Goal: Task Accomplishment & Management: Complete application form

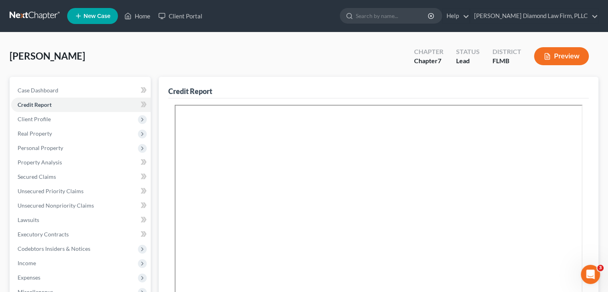
click at [108, 21] on link "New Case" at bounding box center [92, 16] width 51 height 16
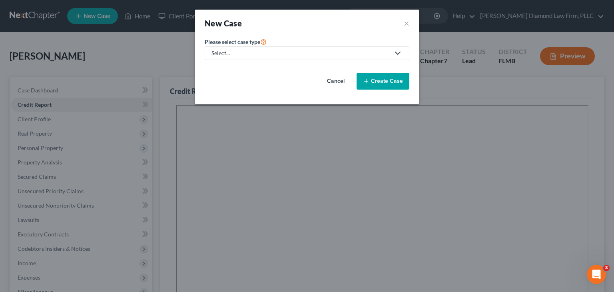
click at [263, 54] on div "Select..." at bounding box center [300, 53] width 178 height 8
click at [243, 64] on link "Bankruptcy" at bounding box center [229, 69] width 48 height 12
select select "15"
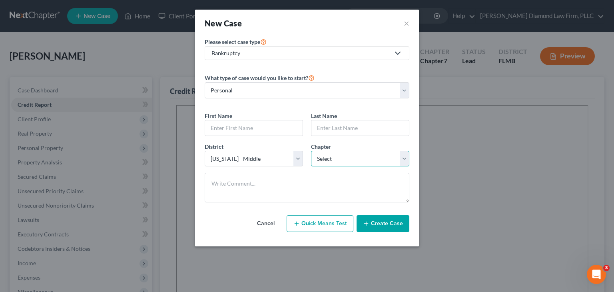
click at [340, 155] on select "Select 7 11 12 13" at bounding box center [360, 159] width 98 height 16
select select "0"
click at [311, 151] on select "Select 7 11 12 13" at bounding box center [360, 159] width 98 height 16
click at [243, 122] on input "text" at bounding box center [254, 127] width 98 height 15
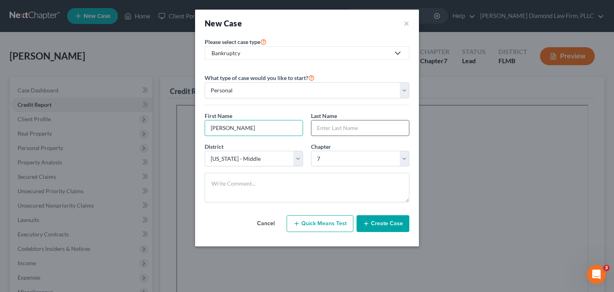
type input "[PERSON_NAME]"
click at [334, 127] on input "text" at bounding box center [360, 127] width 98 height 15
type input "Khavina"
click at [398, 221] on button "Create Case" at bounding box center [382, 223] width 53 height 17
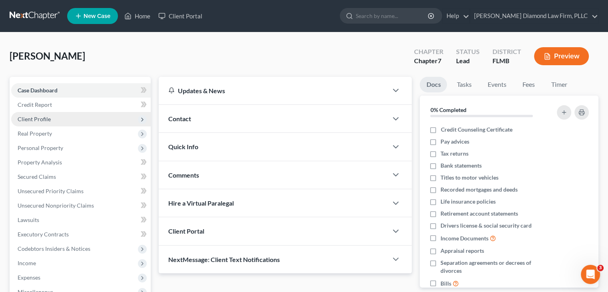
click at [49, 117] on span "Client Profile" at bounding box center [34, 119] width 33 height 7
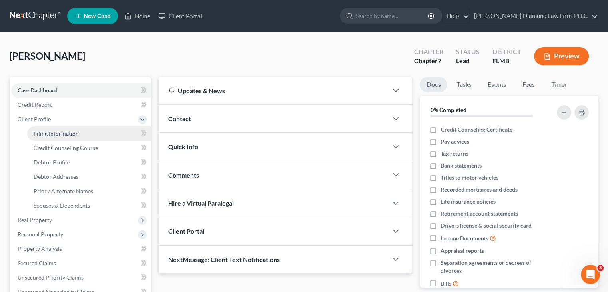
click at [44, 136] on span "Filing Information" at bounding box center [56, 133] width 45 height 7
select select "1"
select select "0"
select select "15"
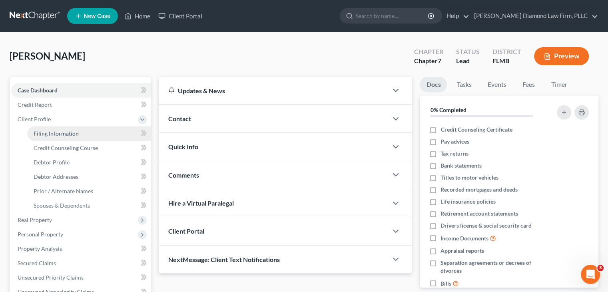
select select "9"
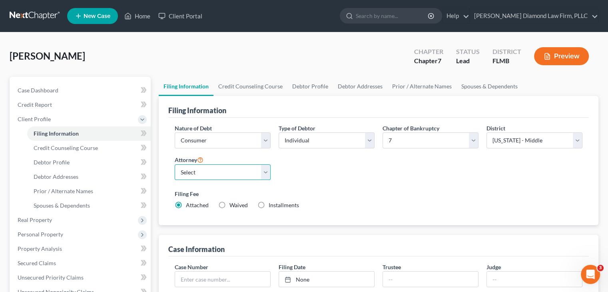
click at [185, 169] on select "Select [PERSON_NAME] - FLMB [PERSON_NAME] - FLSB [PERSON_NAME] - FLNB" at bounding box center [223, 172] width 96 height 16
select select "0"
click at [175, 164] on select "Select [PERSON_NAME] - FLMB [PERSON_NAME] - FLSB [PERSON_NAME] - FLNB" at bounding box center [223, 172] width 96 height 16
click at [315, 88] on link "Debtor Profile" at bounding box center [310, 86] width 46 height 19
select select "0"
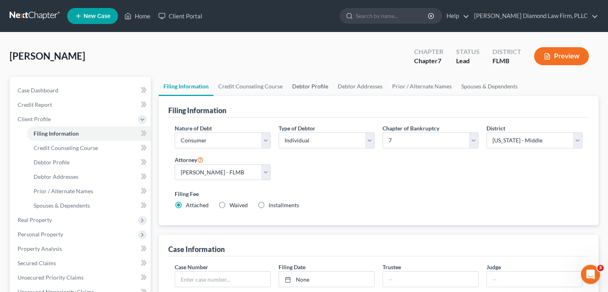
select select "0"
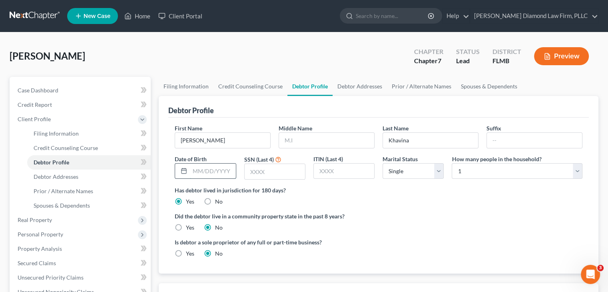
click at [216, 176] on input "text" at bounding box center [213, 170] width 46 height 15
type input "[DATE]"
click at [258, 168] on input "text" at bounding box center [275, 171] width 60 height 15
type input "1181"
click at [348, 90] on link "Debtor Addresses" at bounding box center [360, 86] width 54 height 19
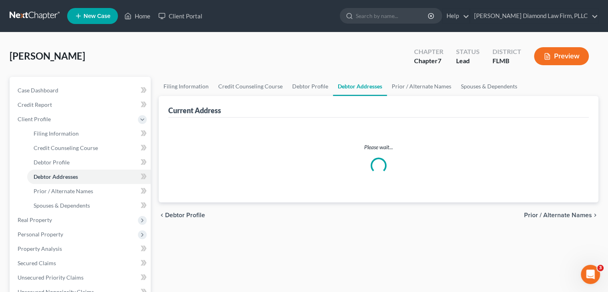
select select "0"
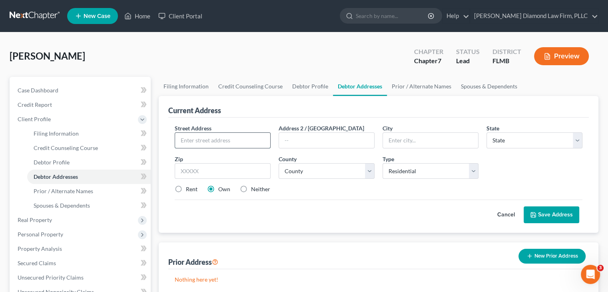
click at [223, 141] on input "text" at bounding box center [222, 140] width 95 height 15
type input "[STREET_ADDRESS]"
click at [407, 140] on input "text" at bounding box center [430, 140] width 95 height 15
type input "[GEOGRAPHIC_DATA]"
click at [512, 145] on select "State [US_STATE] AK AR AZ CA CO CT DE DC [GEOGRAPHIC_DATA] [GEOGRAPHIC_DATA] GU…" at bounding box center [534, 140] width 96 height 16
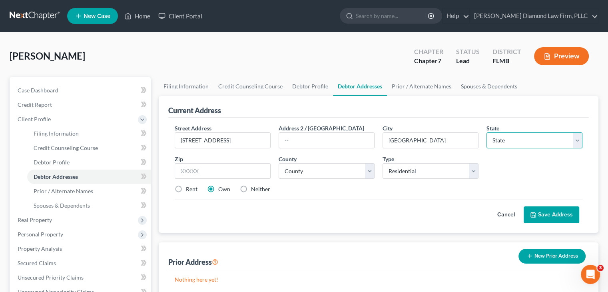
select select "9"
click at [486, 132] on select "State [US_STATE] AK AR AZ CA CO CT DE DC [GEOGRAPHIC_DATA] [GEOGRAPHIC_DATA] GU…" at bounding box center [534, 140] width 96 height 16
click at [217, 173] on input "text" at bounding box center [223, 171] width 96 height 16
type input "33712"
type input "[GEOGRAPHIC_DATA]"
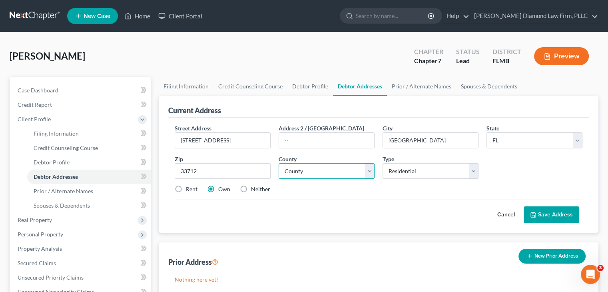
click at [324, 174] on select "County [GEOGRAPHIC_DATA] [GEOGRAPHIC_DATA] [GEOGRAPHIC_DATA] [GEOGRAPHIC_DATA] …" at bounding box center [327, 171] width 96 height 16
select select "51"
click at [279, 163] on select "County [GEOGRAPHIC_DATA] [GEOGRAPHIC_DATA] [GEOGRAPHIC_DATA] [GEOGRAPHIC_DATA] …" at bounding box center [327, 171] width 96 height 16
click at [557, 219] on button "Save Address" at bounding box center [552, 214] width 56 height 17
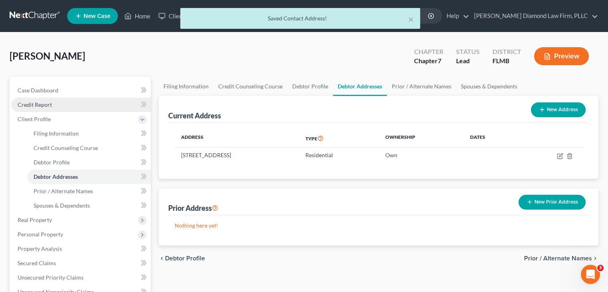
click at [36, 101] on span "Credit Report" at bounding box center [35, 104] width 34 height 7
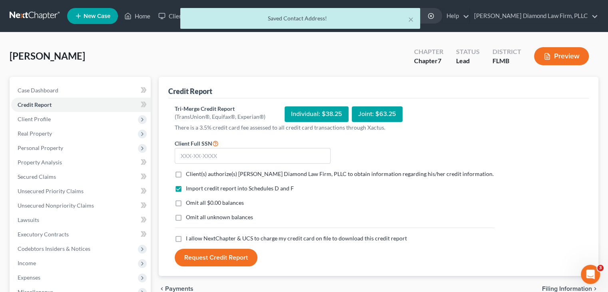
click at [186, 173] on label "Client(s) authorize(s) [PERSON_NAME] Diamond Law Firm, PLLC to obtain informati…" at bounding box center [340, 174] width 308 height 8
click at [189, 173] on input "Client(s) authorize(s) [PERSON_NAME] Diamond Law Firm, PLLC to obtain informati…" at bounding box center [191, 172] width 5 height 5
checkbox input "true"
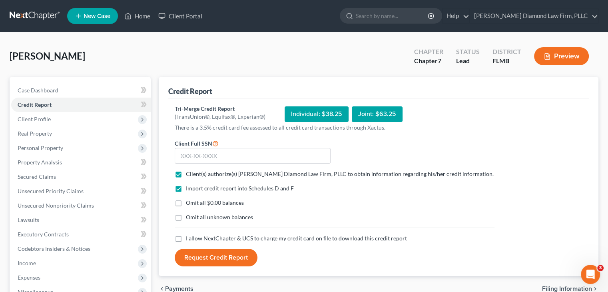
click at [186, 238] on label "I allow NextChapter & UCS to charge my credit card on file to download this cre…" at bounding box center [296, 238] width 221 height 8
click at [189, 238] on input "I allow NextChapter & UCS to charge my credit card on file to download this cre…" at bounding box center [191, 236] width 5 height 5
checkbox input "true"
click at [217, 160] on input "text" at bounding box center [253, 156] width 156 height 16
type input "594-17-1181"
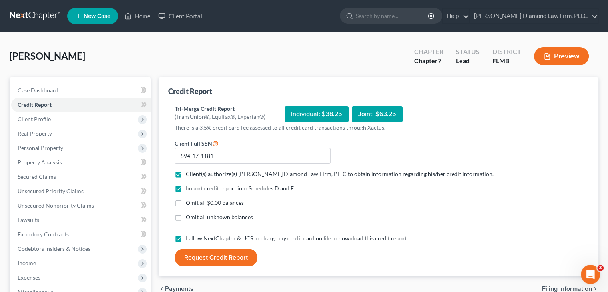
click at [213, 257] on button "Request Credit Report" at bounding box center [216, 258] width 83 height 18
